Goal: Navigation & Orientation: Find specific page/section

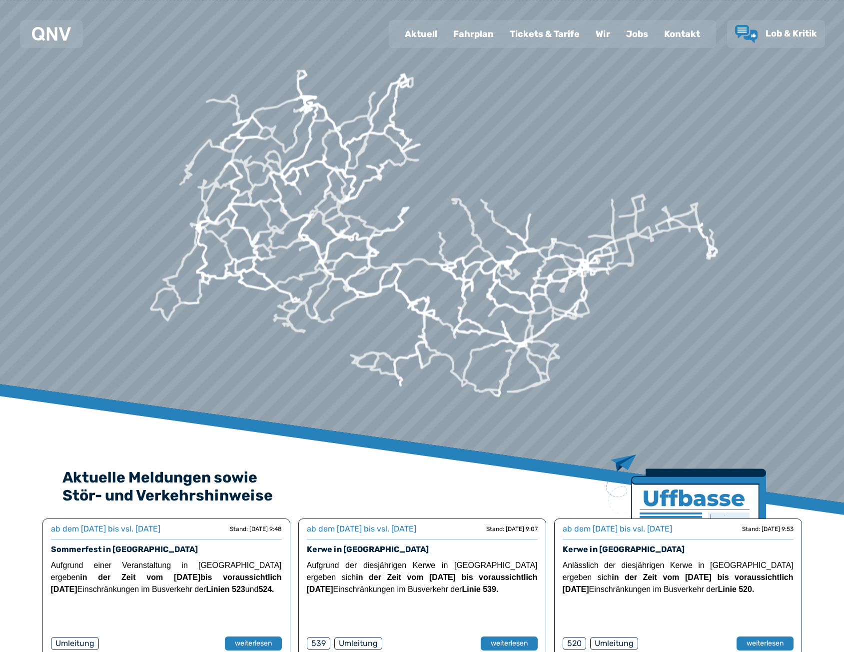
click at [497, 26] on div "Fahrplan" at bounding box center [473, 34] width 56 height 26
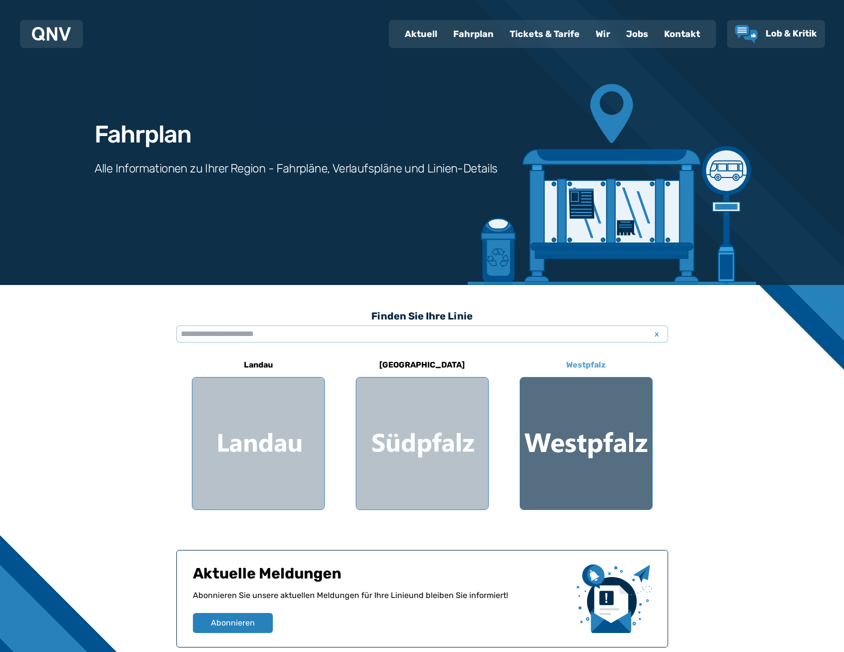
click at [582, 443] on div at bounding box center [586, 443] width 132 height 132
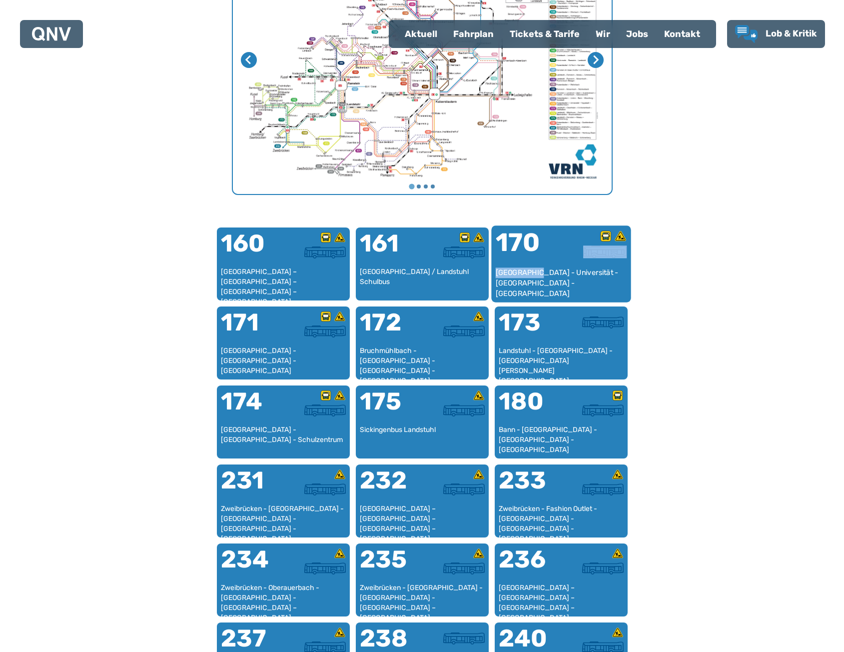
click at [534, 266] on div "170 [GEOGRAPHIC_DATA] - Universität - [GEOGRAPHIC_DATA] - [GEOGRAPHIC_DATA]" at bounding box center [560, 263] width 139 height 76
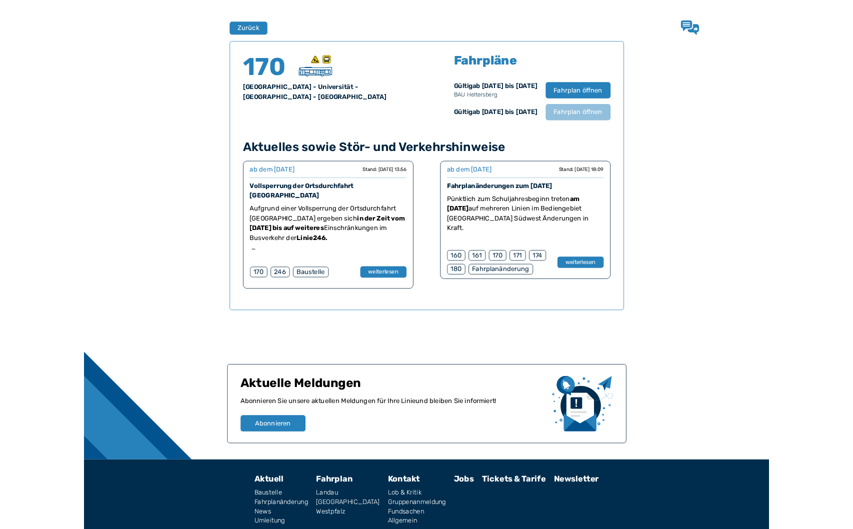
scroll to position [659, 0]
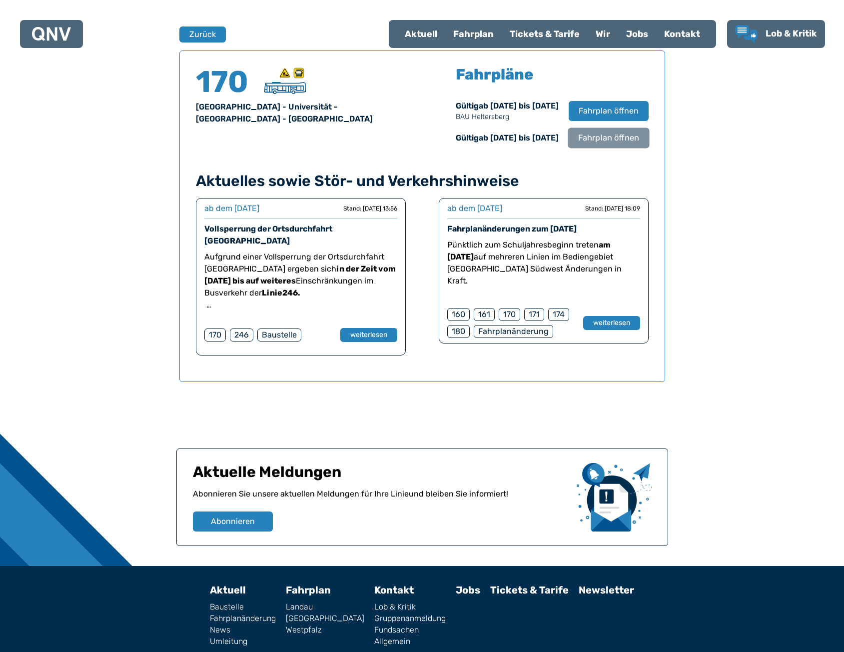
click at [602, 143] on span "Fahrplan öffnen" at bounding box center [608, 138] width 61 height 12
